Goal: Find specific page/section: Find specific page/section

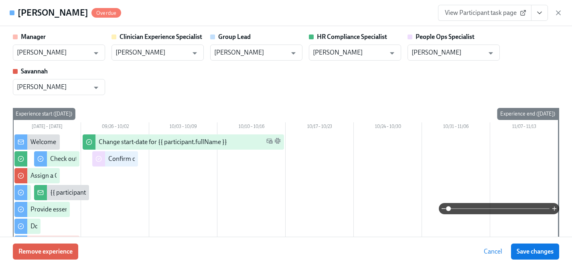
scroll to position [0, 10226]
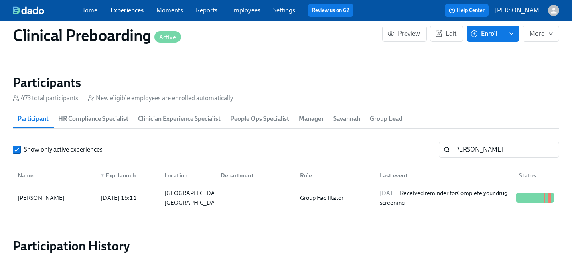
click at [122, 11] on link "Experiences" at bounding box center [126, 10] width 33 height 8
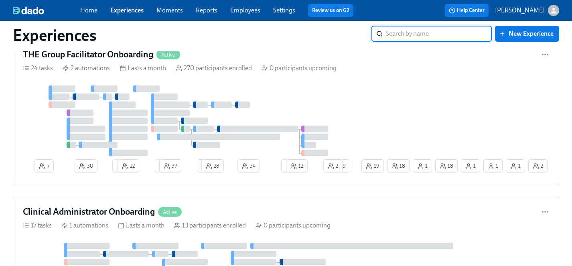
scroll to position [1594, 0]
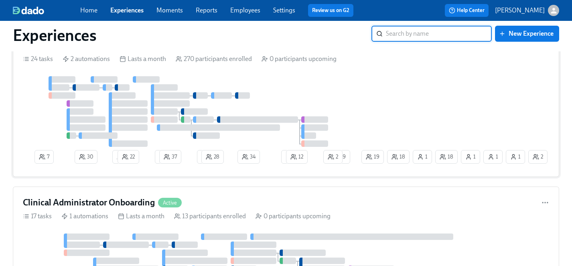
click at [281, 106] on div at bounding box center [191, 111] width 337 height 71
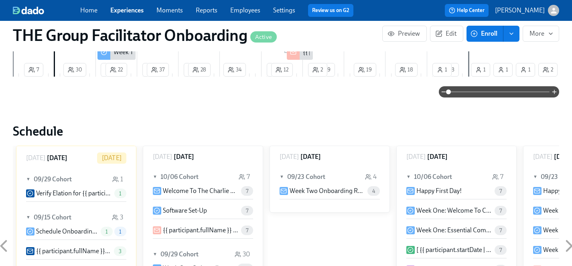
scroll to position [197, 0]
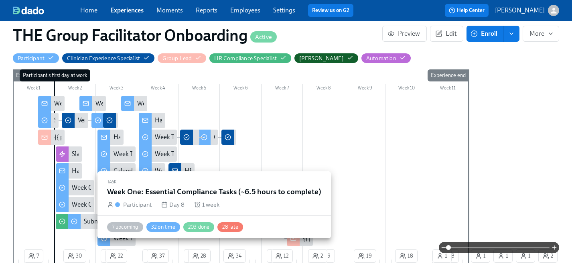
click at [79, 202] on div "Week One: Essential Compliance Tasks (~6.5 hours to complete)" at bounding box center [159, 204] width 174 height 9
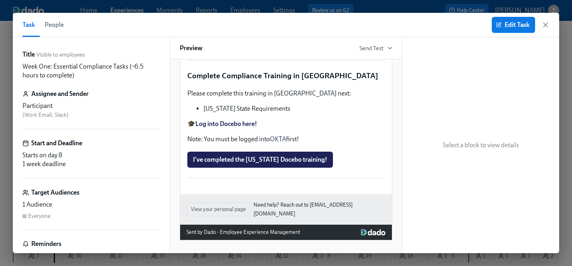
scroll to position [1920, 0]
click at [545, 27] on icon "button" at bounding box center [546, 25] width 8 height 8
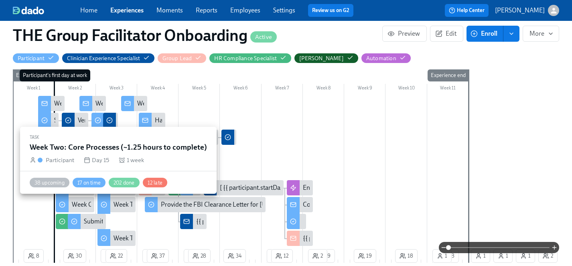
click at [124, 205] on div "Week Two: Core Processes (~1.25 hours to complete)" at bounding box center [185, 204] width 143 height 9
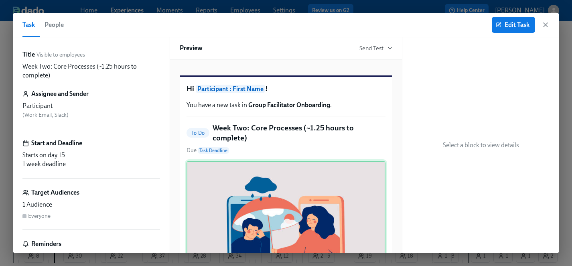
scroll to position [314, 0]
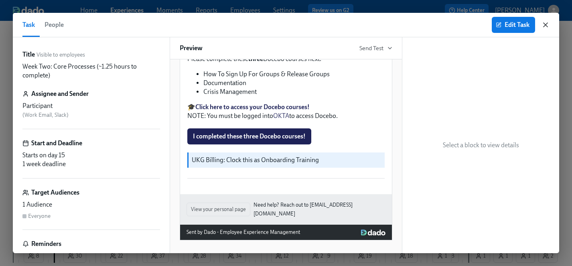
click at [546, 23] on icon "button" at bounding box center [546, 25] width 8 height 8
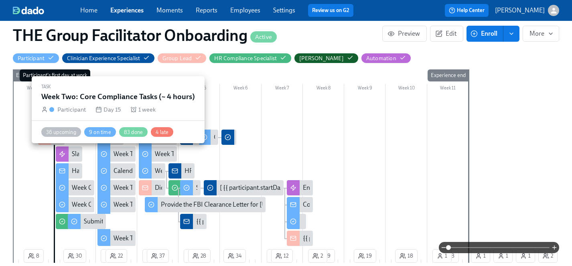
click at [120, 154] on div "Week Two: Core Compliance Tasks (~ 4 hours)" at bounding box center [176, 154] width 125 height 9
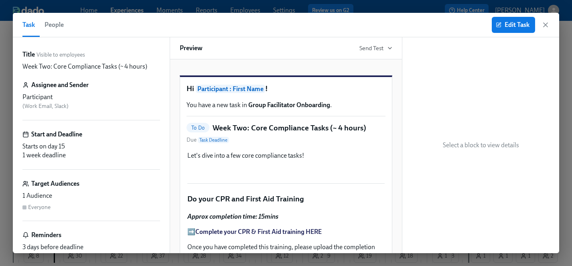
click at [547, 24] on icon "button" at bounding box center [546, 25] width 4 height 4
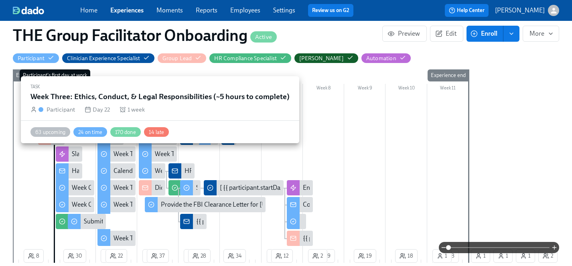
click at [160, 153] on div "Week Three: Ethics, Conduct, & Legal Responsibilities (~5 hours to complete)" at bounding box center [259, 154] width 209 height 9
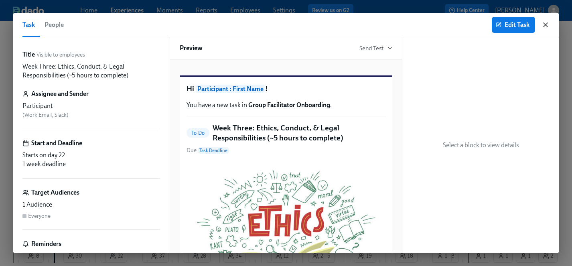
click at [546, 24] on icon "button" at bounding box center [546, 25] width 4 height 4
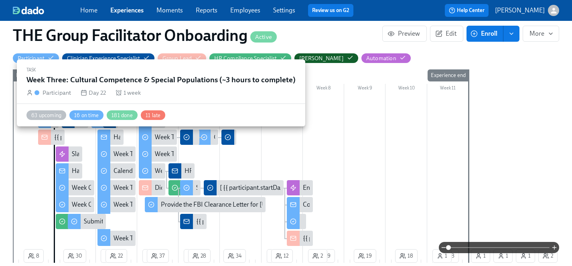
click at [161, 136] on div "Week Three: Cultural Competence & Special Populations (~3 hours to complete)" at bounding box center [263, 137] width 217 height 9
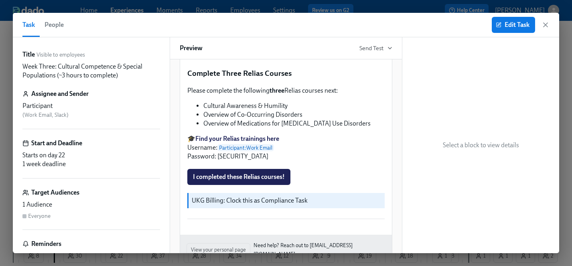
scroll to position [678, 0]
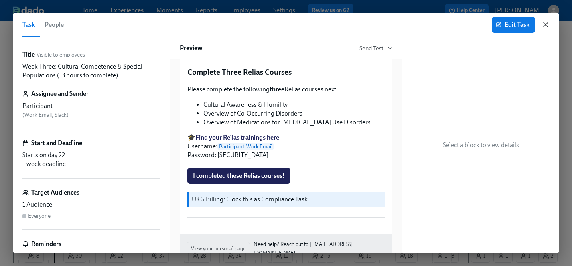
click at [547, 23] on icon "button" at bounding box center [546, 25] width 4 height 4
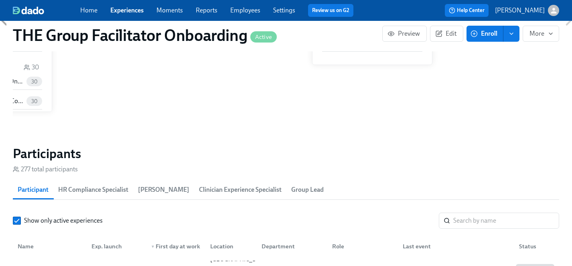
scroll to position [653, 0]
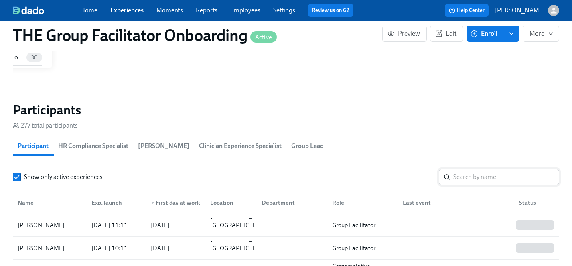
click at [466, 173] on input "search" at bounding box center [506, 177] width 106 height 16
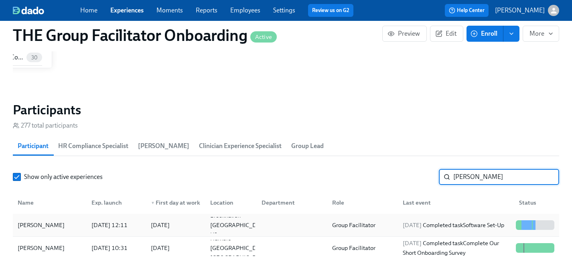
type input "[PERSON_NAME]"
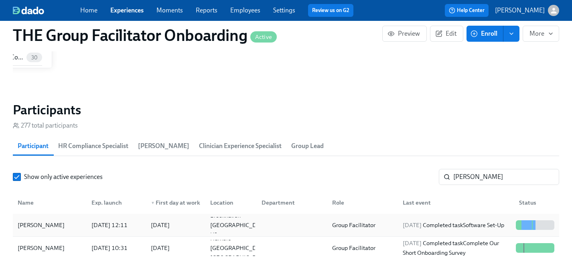
click at [53, 226] on div "[PERSON_NAME]" at bounding box center [40, 225] width 53 height 10
